Goal: Check status

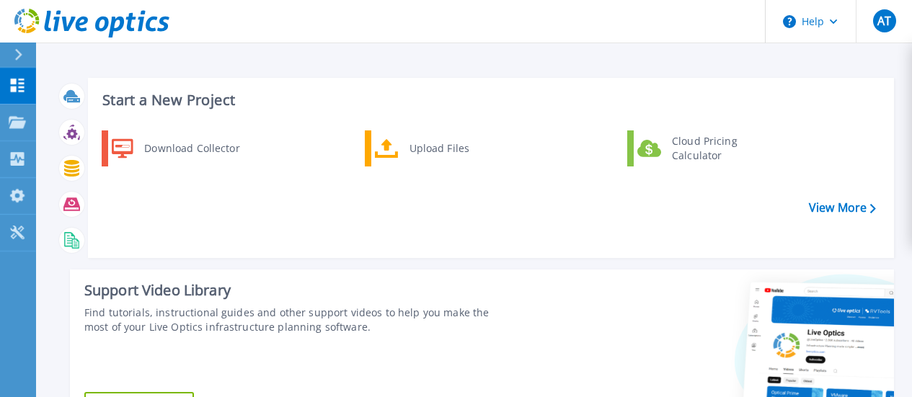
scroll to position [478, 0]
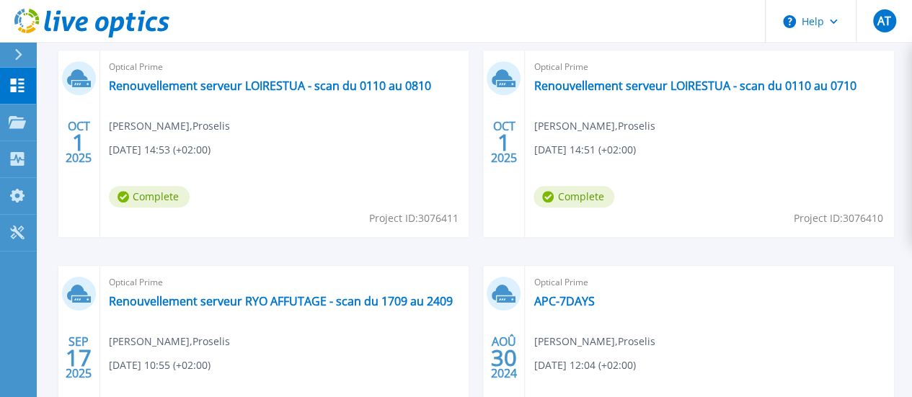
scroll to position [437, 0]
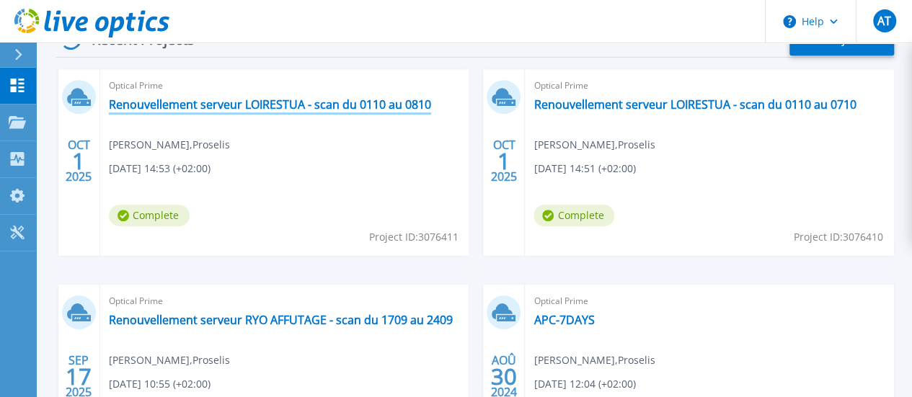
click at [206, 112] on link "Renouvellement serveur LOIRESTUA - scan du 0110 au 0810" at bounding box center [270, 104] width 322 height 14
